Goal: Information Seeking & Learning: Check status

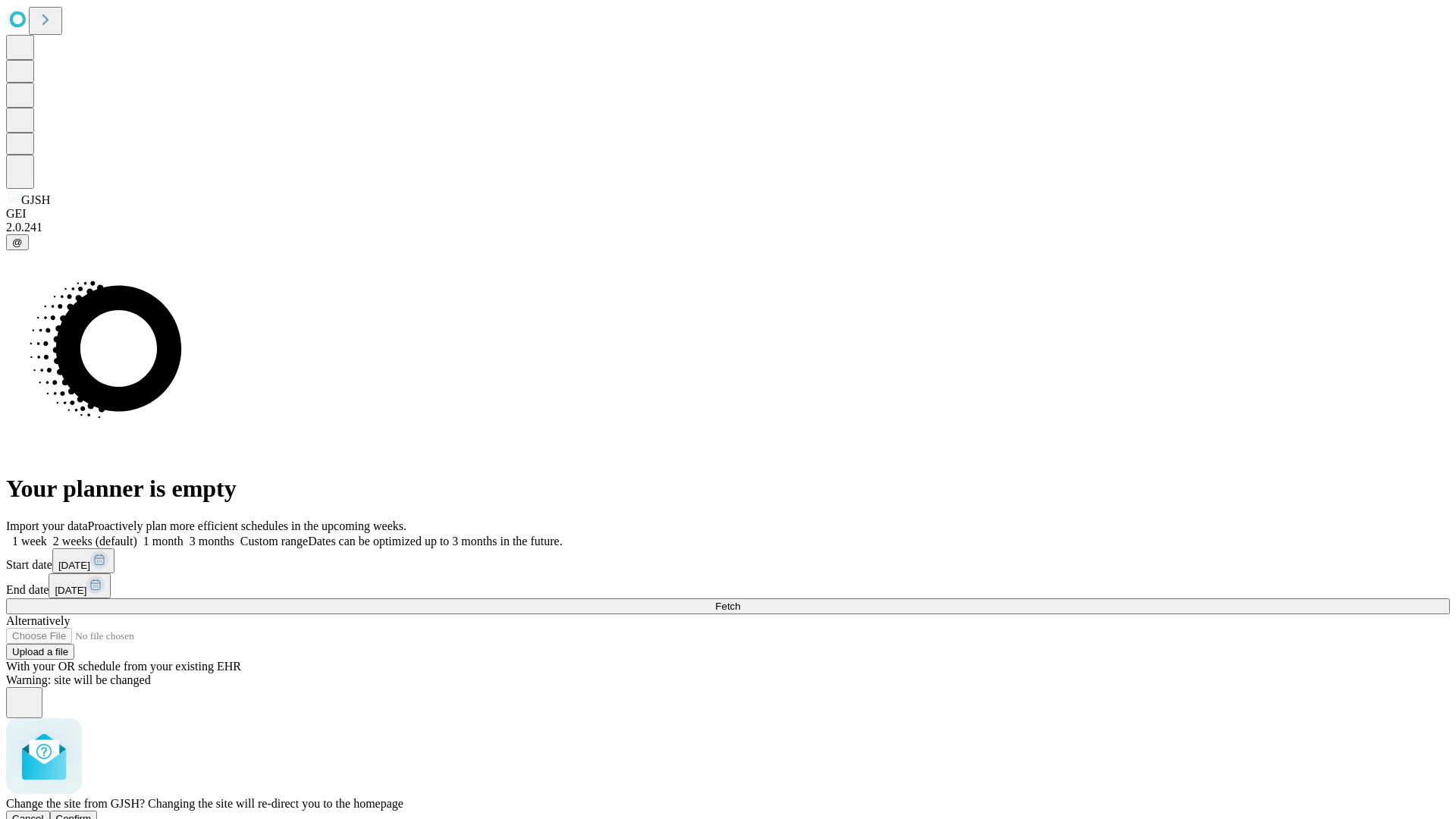
click at [92, 813] on span "Confirm" at bounding box center [74, 818] width 36 height 11
click at [138, 535] on label "2 weeks (default)" at bounding box center [92, 541] width 90 height 13
click at [740, 600] on span "Fetch" at bounding box center [727, 606] width 25 height 11
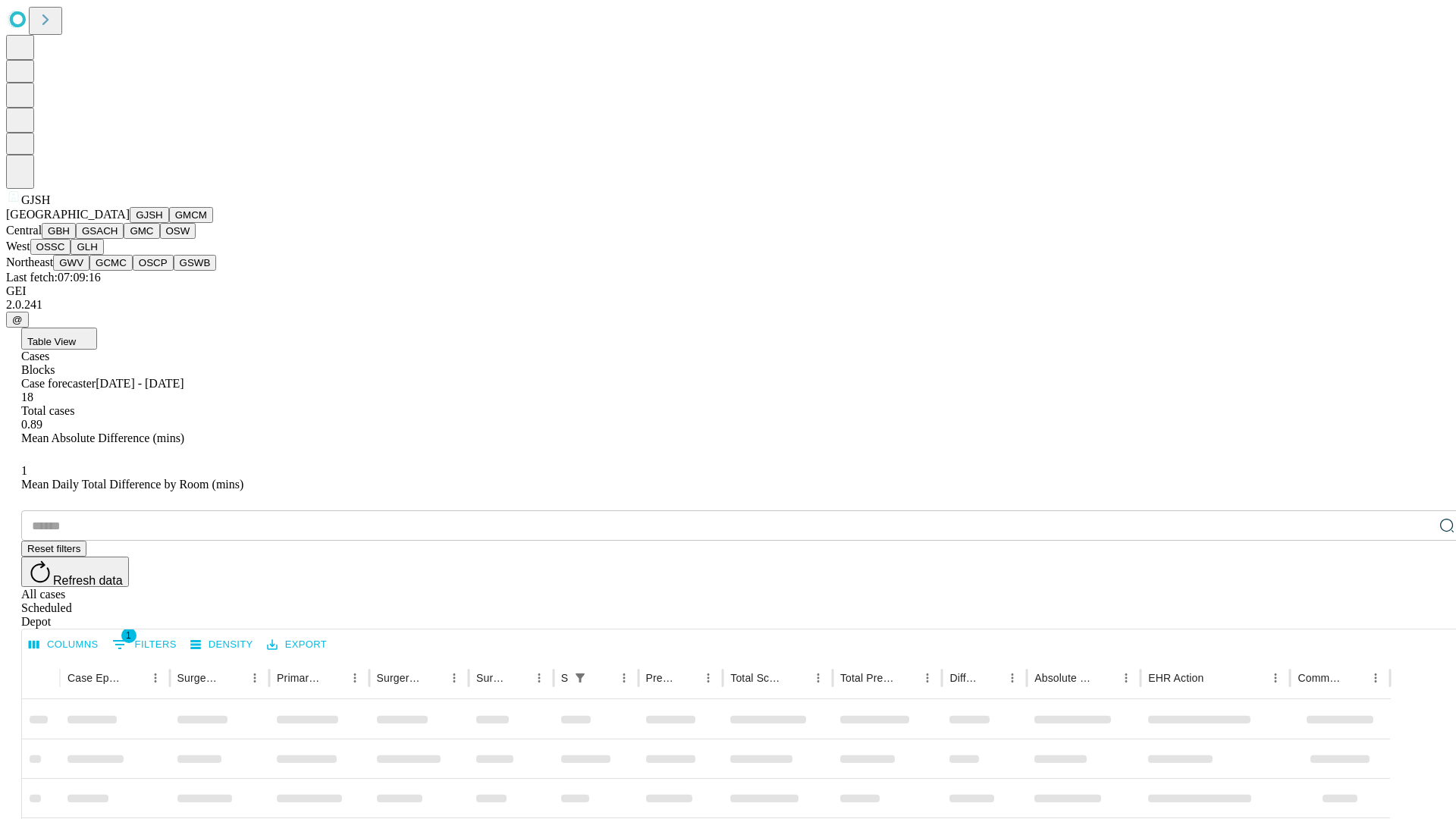
click at [169, 223] on button "GMCM" at bounding box center [191, 214] width 44 height 15
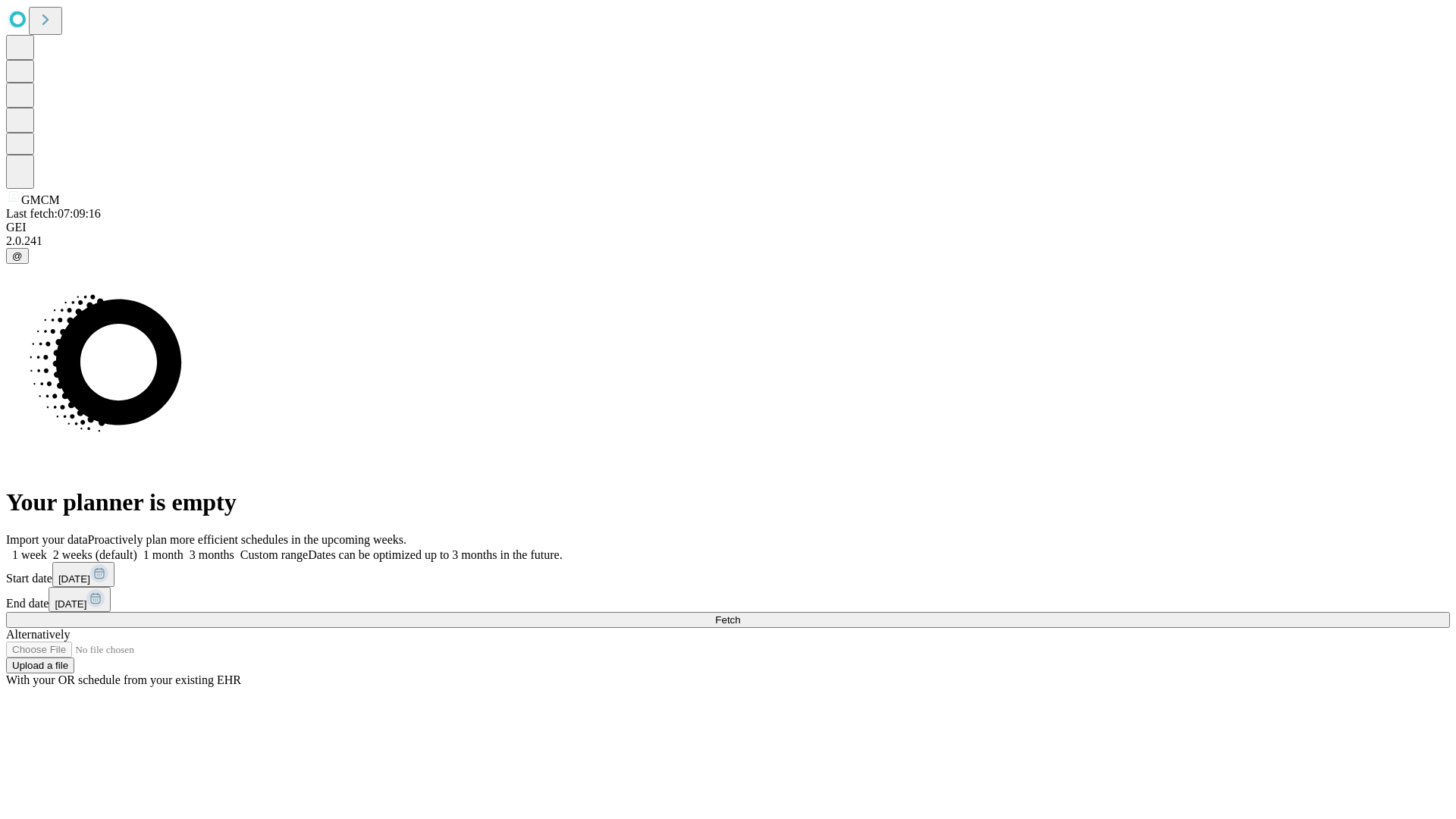
click at [138, 548] on label "2 weeks (default)" at bounding box center [92, 555] width 90 height 13
click at [740, 614] on span "Fetch" at bounding box center [727, 619] width 25 height 11
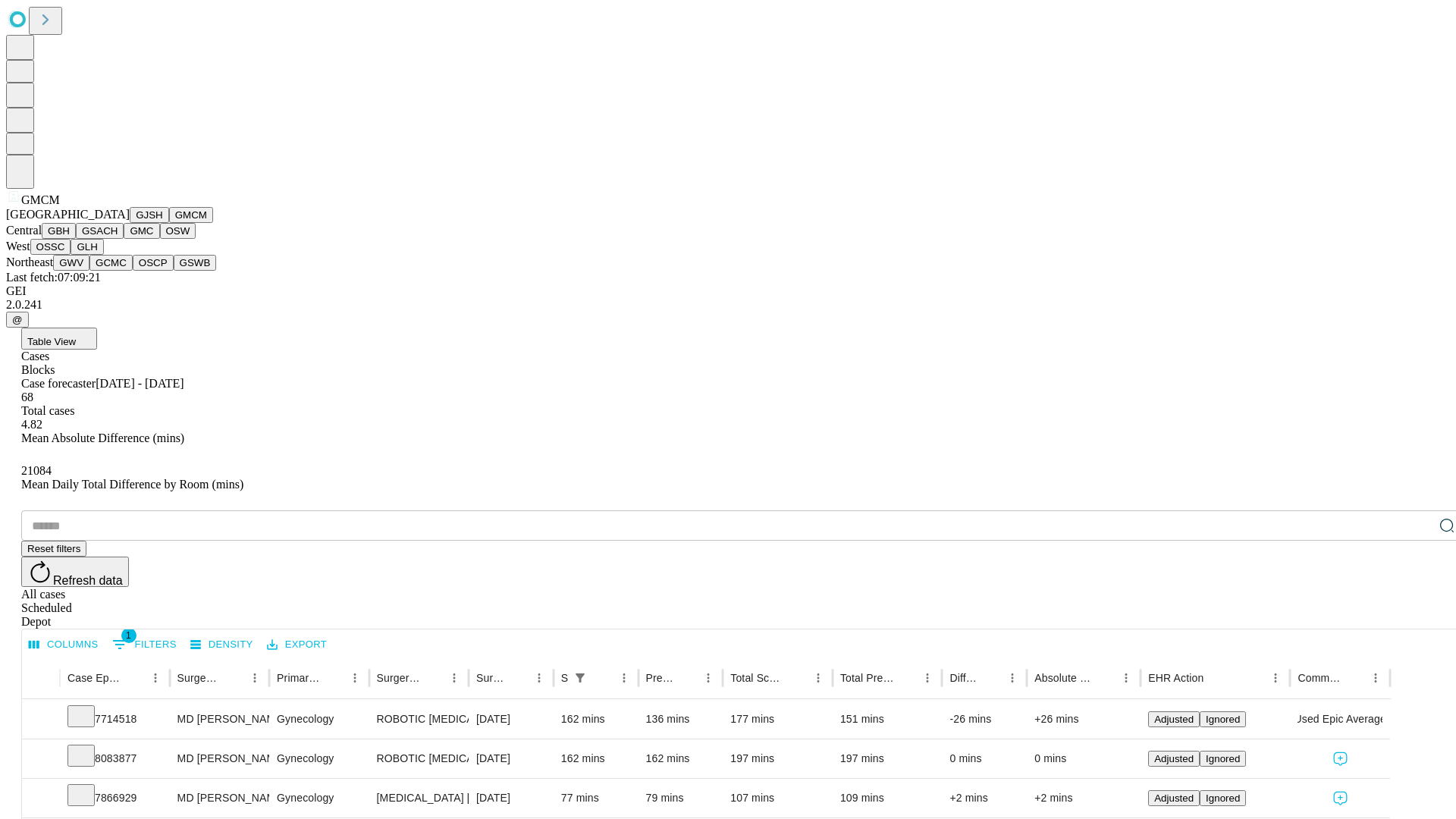
click at [76, 239] on button "GBH" at bounding box center [58, 230] width 34 height 15
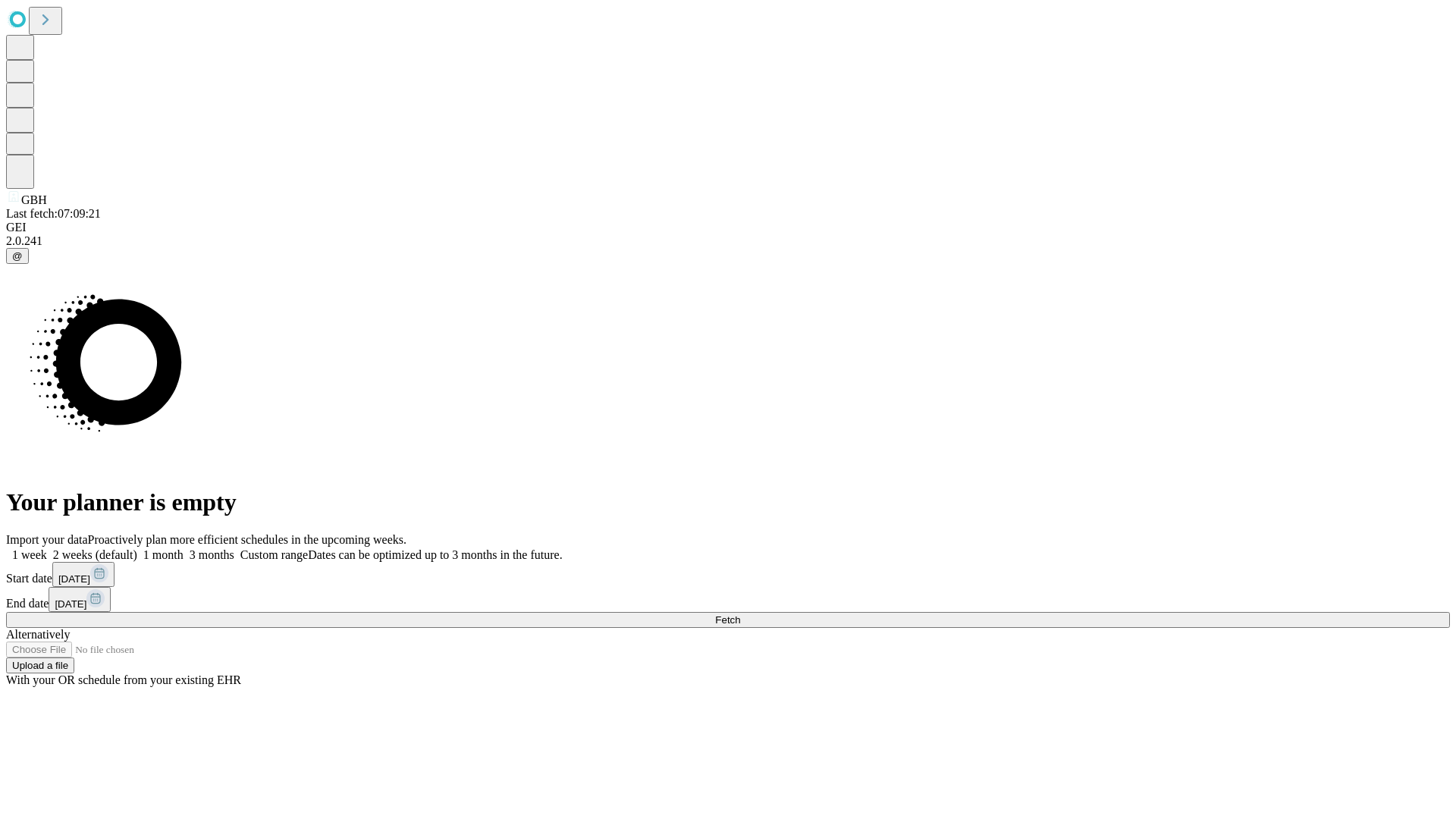
click at [138, 548] on label "2 weeks (default)" at bounding box center [92, 555] width 90 height 13
click at [740, 614] on span "Fetch" at bounding box center [727, 619] width 25 height 11
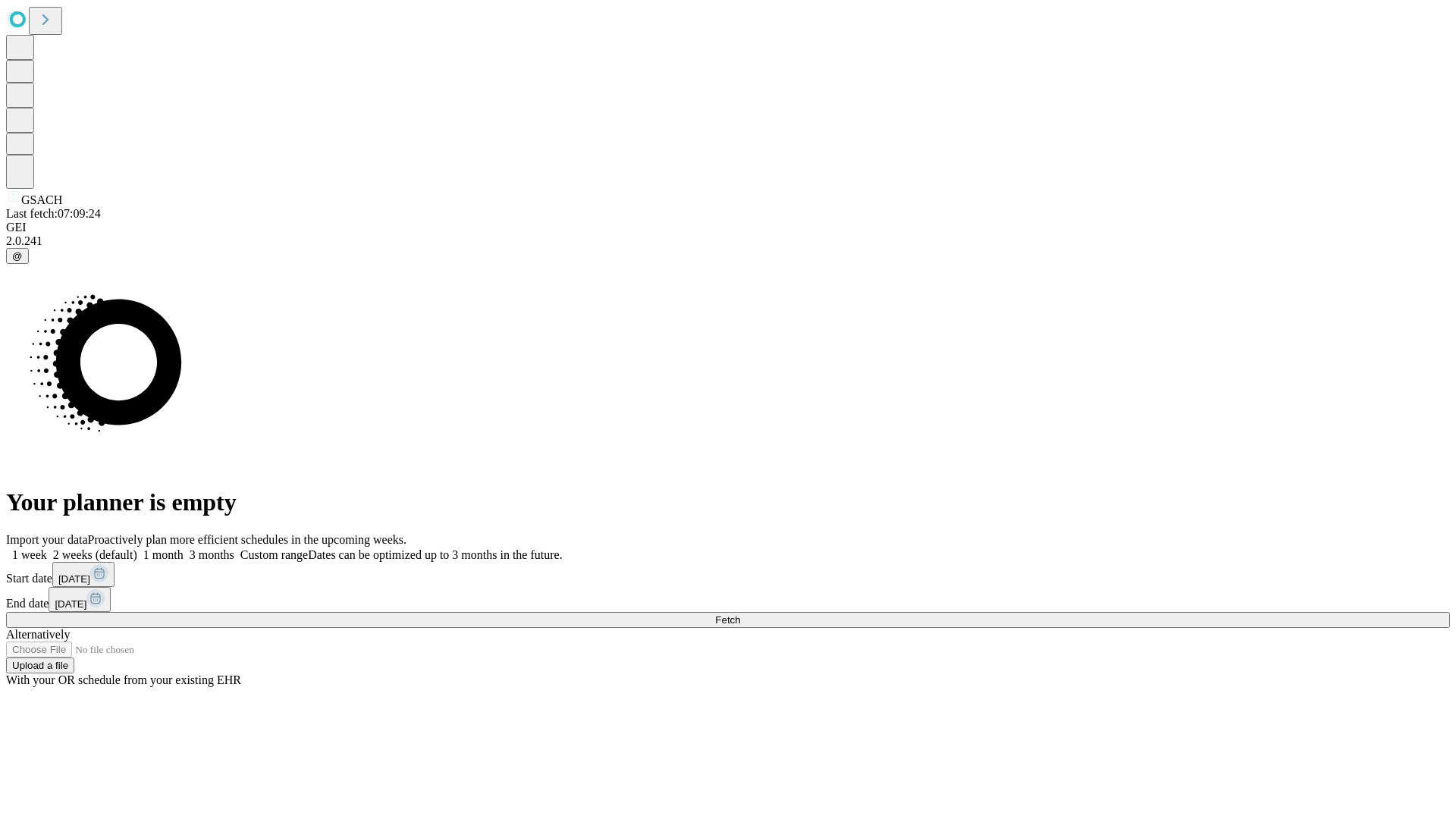
click at [138, 548] on label "2 weeks (default)" at bounding box center [92, 555] width 90 height 13
click at [740, 614] on span "Fetch" at bounding box center [727, 619] width 25 height 11
click at [138, 548] on label "2 weeks (default)" at bounding box center [92, 555] width 90 height 13
click at [740, 614] on span "Fetch" at bounding box center [727, 619] width 25 height 11
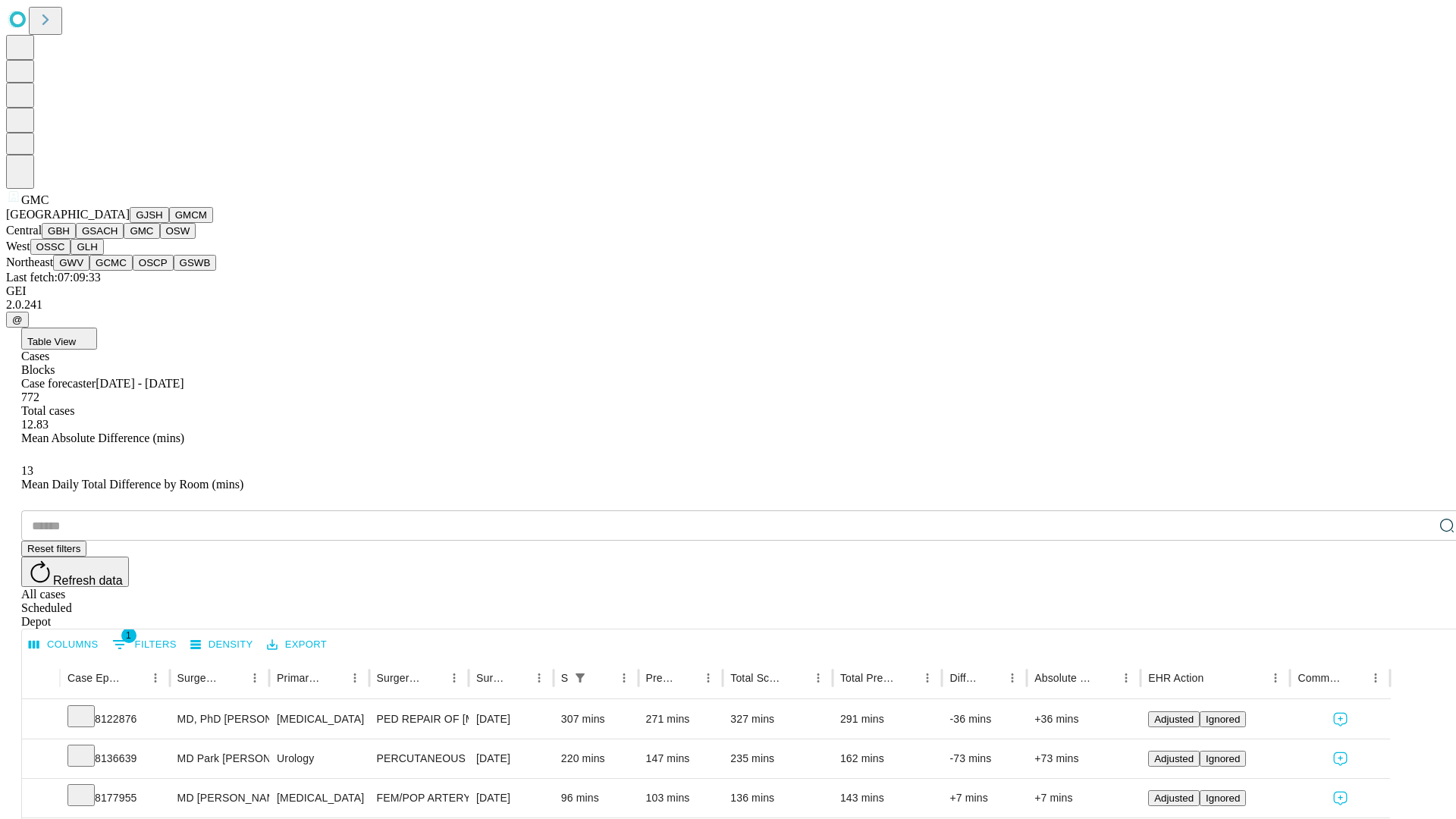
click at [160, 239] on button "OSW" at bounding box center [179, 230] width 36 height 15
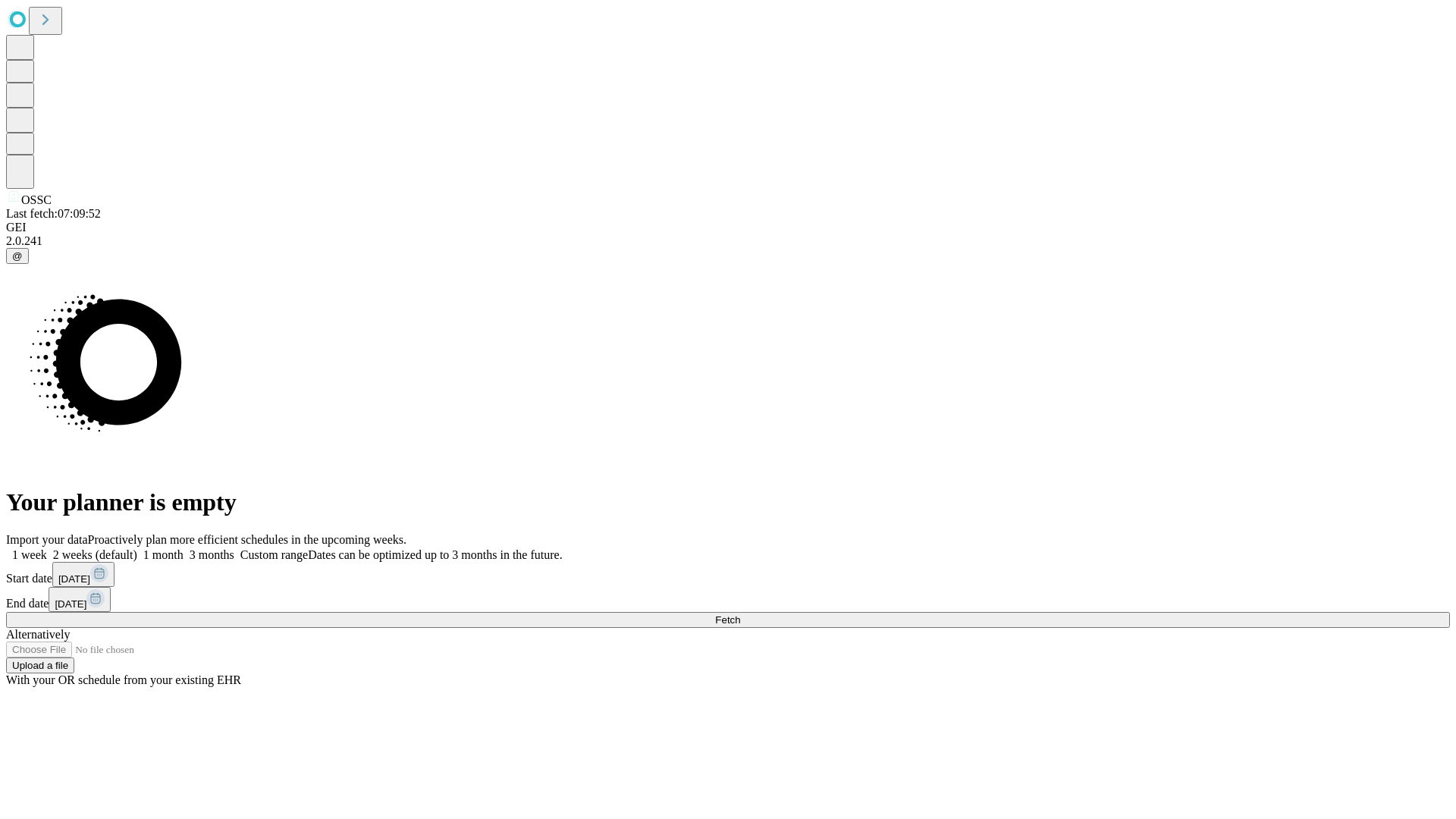
click at [740, 614] on span "Fetch" at bounding box center [727, 619] width 25 height 11
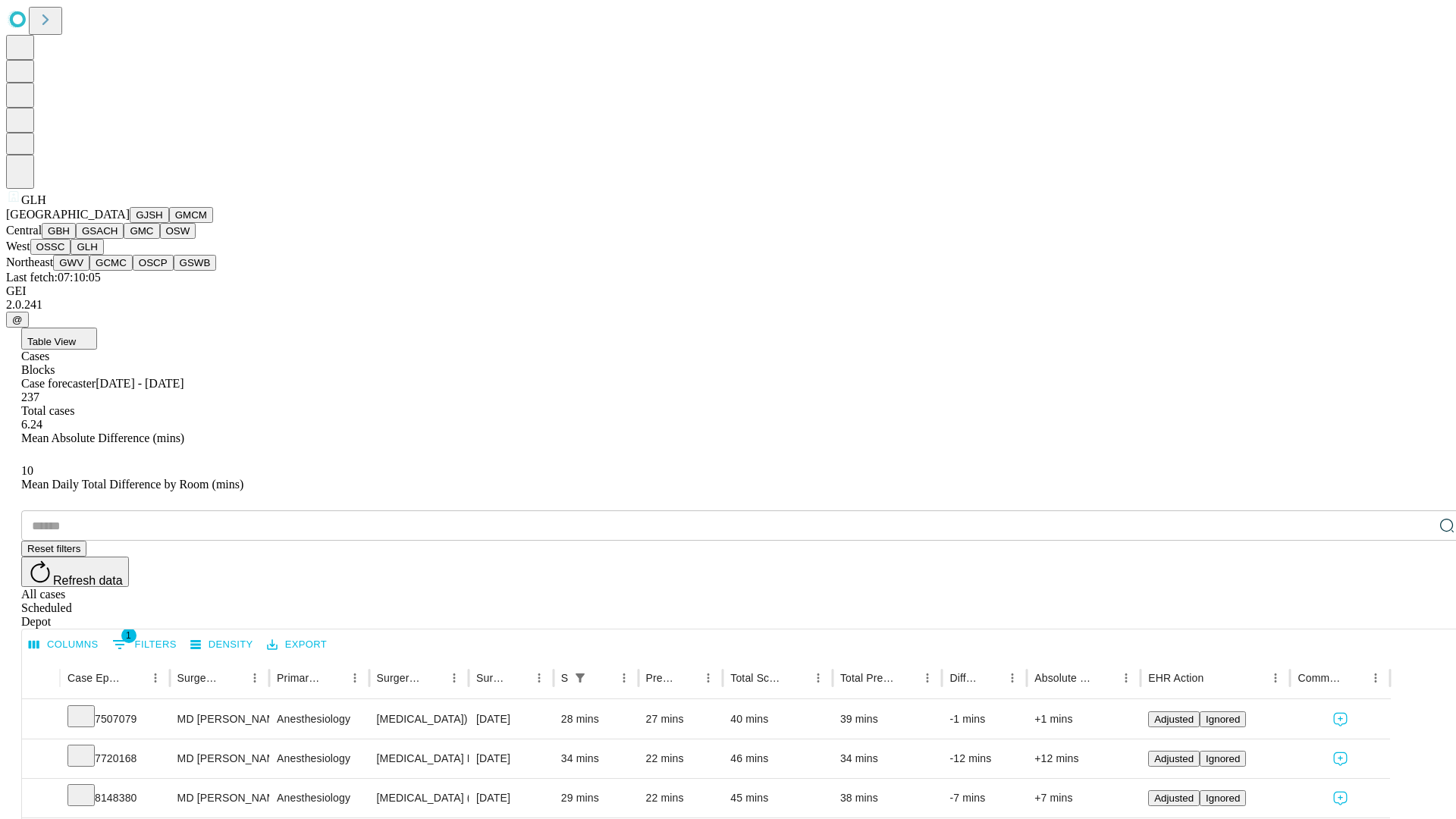
click at [89, 271] on button "GWV" at bounding box center [71, 262] width 36 height 15
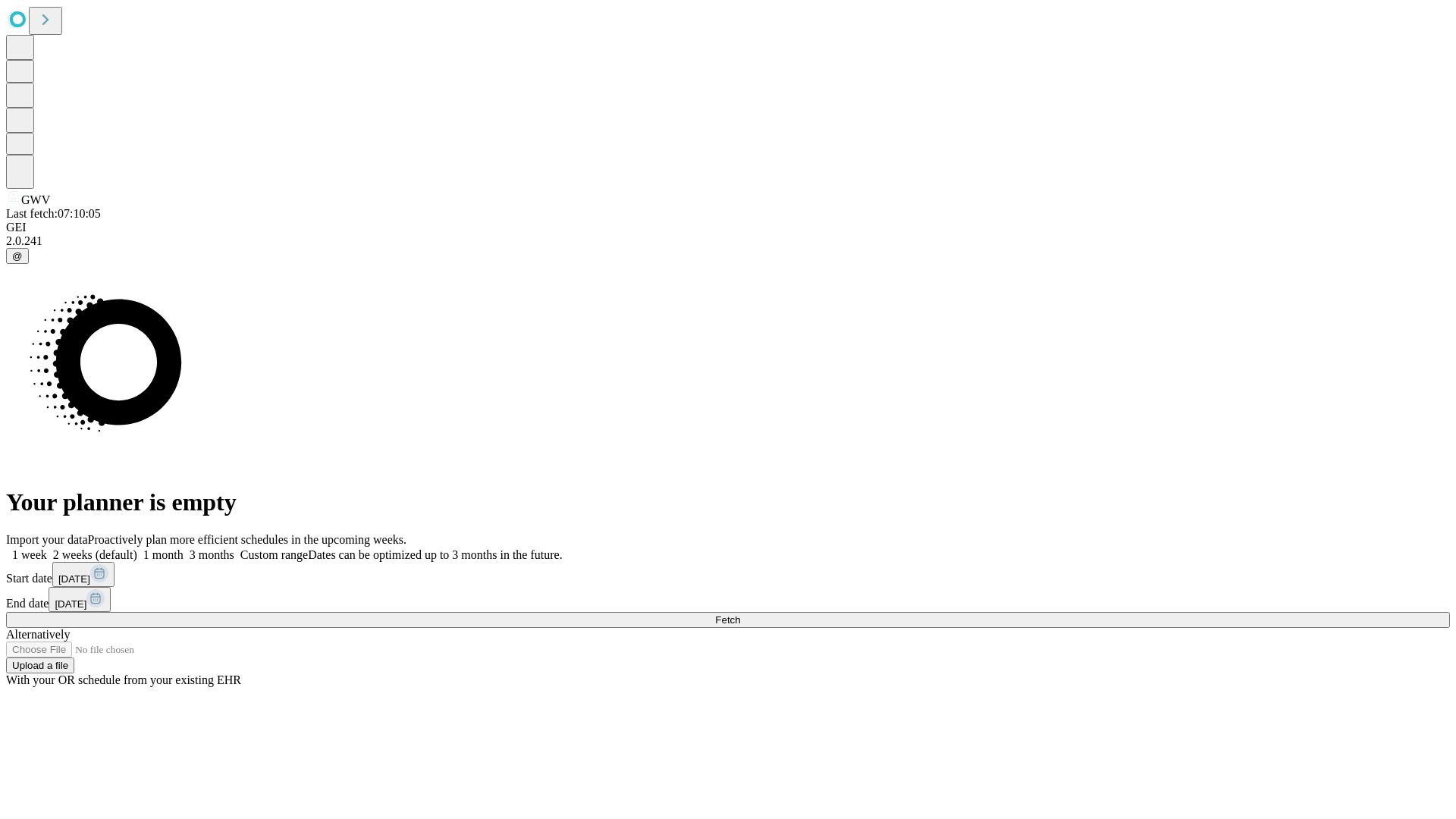
click at [138, 548] on label "2 weeks (default)" at bounding box center [92, 555] width 90 height 13
click at [740, 614] on span "Fetch" at bounding box center [727, 619] width 25 height 11
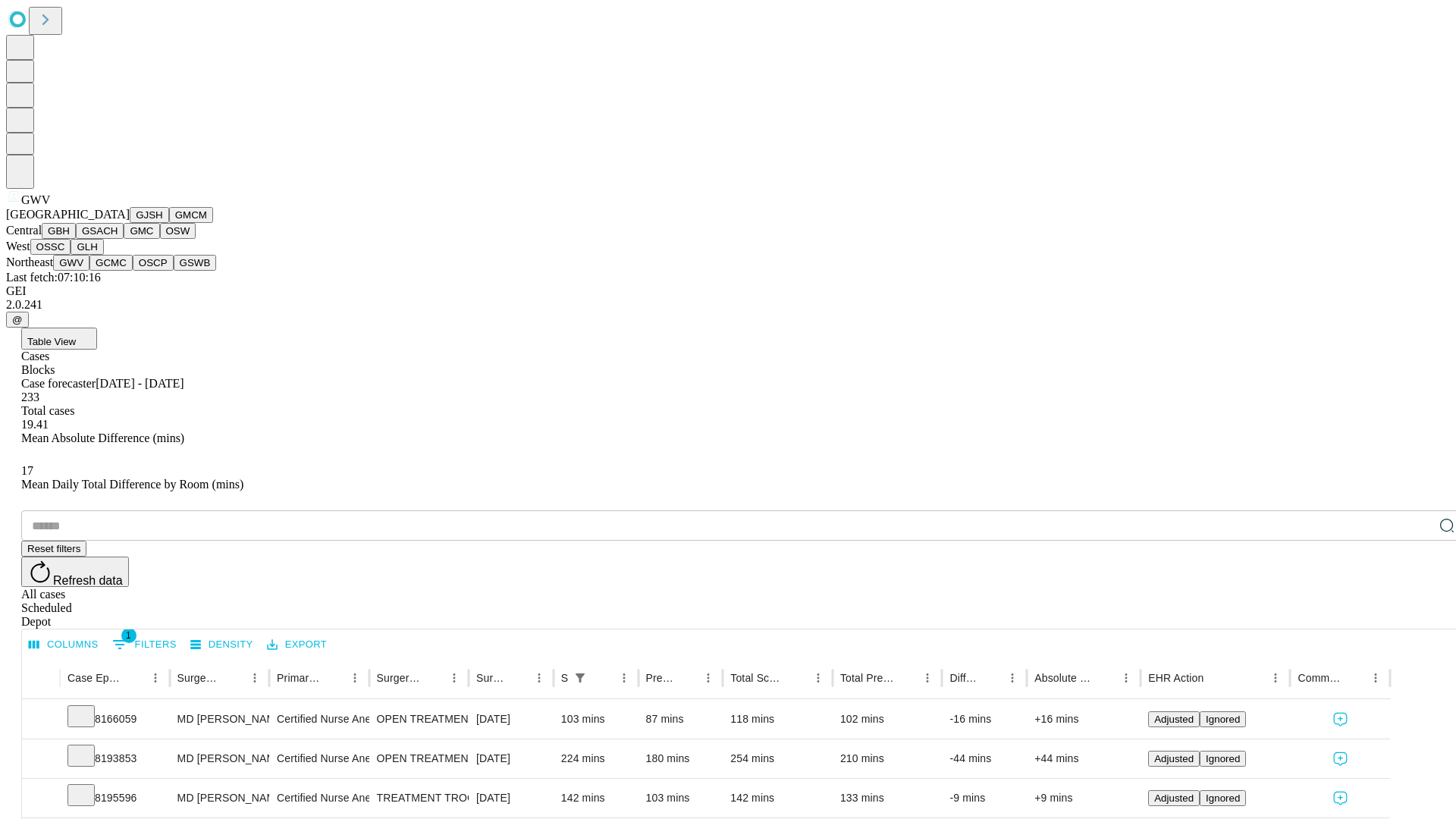
click at [118, 271] on button "GCMC" at bounding box center [110, 262] width 43 height 15
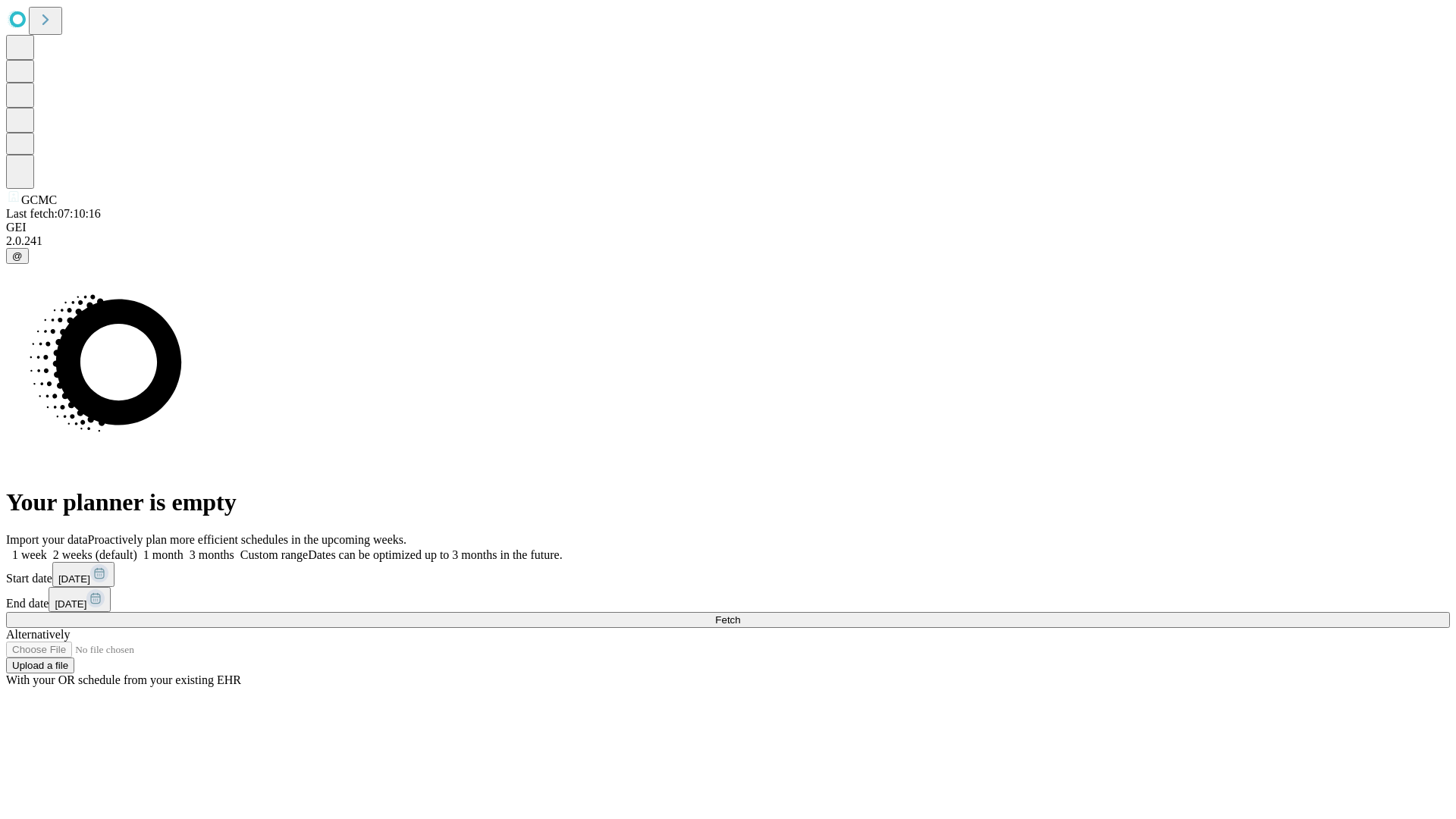
click at [138, 548] on label "2 weeks (default)" at bounding box center [92, 555] width 90 height 13
click at [740, 614] on span "Fetch" at bounding box center [727, 619] width 25 height 11
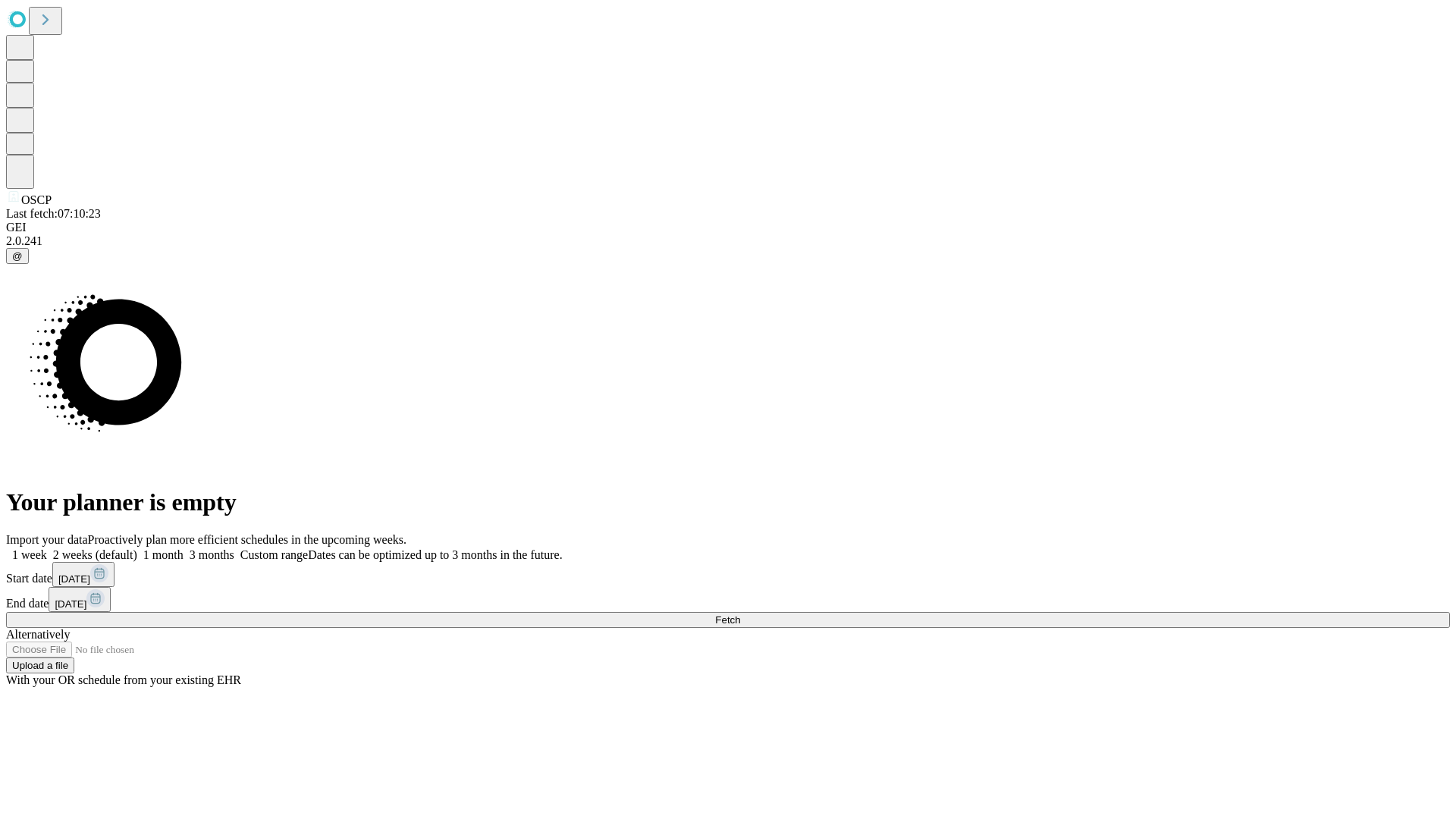
click at [138, 548] on label "2 weeks (default)" at bounding box center [92, 555] width 90 height 13
click at [740, 614] on span "Fetch" at bounding box center [727, 619] width 25 height 11
